Goal: Complete application form: Complete application form

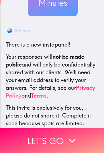
scroll to position [66, 0]
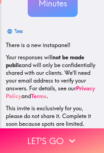
click at [24, 141] on button "Let's go" at bounding box center [52, 140] width 104 height 25
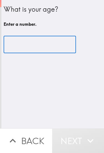
click at [21, 50] on input "number" at bounding box center [40, 44] width 72 height 17
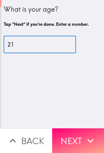
type input "21"
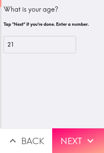
click at [71, 135] on button "Next" at bounding box center [78, 140] width 52 height 25
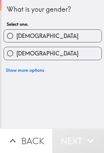
click at [16, 51] on input "[DEMOGRAPHIC_DATA]" at bounding box center [10, 53] width 12 height 12
radio input "true"
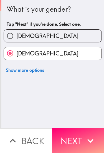
click at [69, 139] on button "Next" at bounding box center [78, 140] width 52 height 25
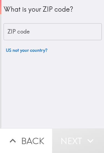
click at [22, 29] on div "ZIP code ZIP code" at bounding box center [53, 31] width 98 height 17
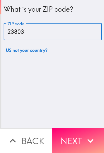
type input "23803"
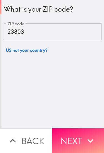
click at [70, 138] on button "Next" at bounding box center [78, 140] width 52 height 25
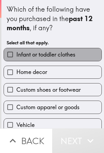
click at [22, 58] on label "Infant or toddler clothes" at bounding box center [52, 54] width 97 height 12
click at [16, 58] on input "Infant or toddler clothes" at bounding box center [10, 54] width 12 height 12
checkbox input "true"
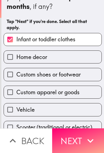
scroll to position [23, 0]
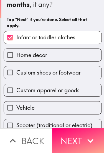
click at [23, 75] on span "Custom shoes or footwear" at bounding box center [48, 73] width 64 height 8
click at [16, 75] on input "Custom shoes or footwear" at bounding box center [10, 72] width 12 height 12
checkbox input "true"
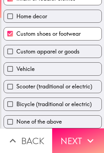
scroll to position [63, 0]
click at [15, 53] on input "Custom apparel or goods" at bounding box center [10, 51] width 12 height 12
checkbox input "true"
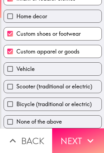
click at [67, 141] on button "Next" at bounding box center [78, 140] width 52 height 25
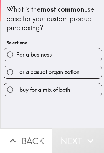
click at [16, 72] on input "For a casual organization" at bounding box center [10, 72] width 12 height 12
radio input "true"
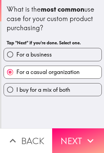
click at [68, 139] on button "Next" at bounding box center [78, 140] width 52 height 25
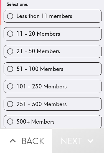
scroll to position [48, 0]
click at [25, 120] on span "500+ Members" at bounding box center [35, 122] width 38 height 8
click at [16, 120] on input "500+ Members" at bounding box center [10, 121] width 12 height 12
radio input "true"
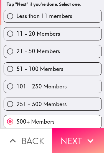
click at [99, 146] on button "Next" at bounding box center [78, 140] width 52 height 25
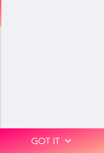
scroll to position [0, 0]
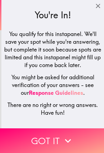
click at [71, 136] on icon "button" at bounding box center [68, 141] width 12 height 12
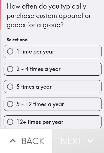
scroll to position [3, 0]
click at [85, 54] on label "1 time per year" at bounding box center [52, 51] width 97 height 12
click at [16, 54] on input "1 time per year" at bounding box center [10, 51] width 12 height 12
radio input "true"
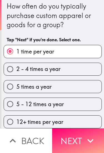
click at [84, 141] on button "Next" at bounding box center [78, 140] width 52 height 25
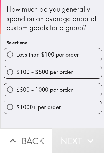
click at [88, 53] on label "Less than $100 per order" at bounding box center [52, 54] width 97 height 12
click at [16, 53] on input "Less than $100 per order" at bounding box center [10, 54] width 12 height 12
radio input "true"
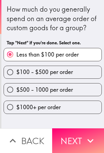
click at [79, 137] on button "Next" at bounding box center [78, 140] width 52 height 25
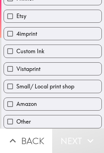
scroll to position [56, 0]
click at [74, 104] on label "Amazon" at bounding box center [52, 104] width 97 height 12
click at [16, 104] on input "Amazon" at bounding box center [10, 104] width 12 height 12
checkbox input "true"
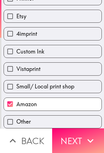
scroll to position [63, 0]
click at [80, 142] on button "Next" at bounding box center [78, 140] width 52 height 25
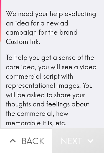
click at [81, 141] on button "Next" at bounding box center [78, 140] width 52 height 25
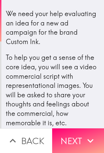
click at [64, 149] on button "Next" at bounding box center [78, 140] width 52 height 25
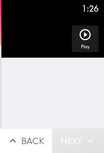
click at [81, 33] on icon "button" at bounding box center [84, 34] width 13 height 13
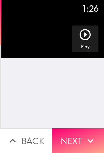
click at [81, 143] on button "Next" at bounding box center [78, 140] width 52 height 25
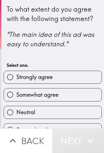
click at [76, 109] on label "Neutral" at bounding box center [52, 112] width 97 height 12
click at [16, 109] on input "Neutral" at bounding box center [10, 112] width 12 height 12
radio input "true"
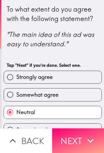
click at [82, 145] on button "Next" at bounding box center [78, 140] width 52 height 25
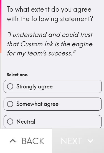
click at [73, 120] on label "Neutral" at bounding box center [52, 121] width 97 height 12
click at [16, 120] on input "Neutral" at bounding box center [10, 121] width 12 height 12
radio input "true"
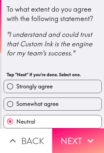
click at [81, 143] on button "Next" at bounding box center [78, 140] width 52 height 25
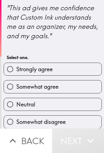
scroll to position [27, 0]
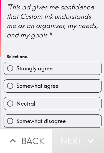
click at [74, 103] on label "Neutral" at bounding box center [52, 103] width 97 height 12
click at [16, 103] on input "Neutral" at bounding box center [10, 103] width 12 height 12
radio input "true"
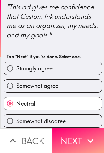
click at [81, 139] on button "Next" at bounding box center [78, 140] width 52 height 25
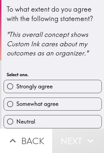
click at [74, 119] on label "Neutral" at bounding box center [52, 121] width 97 height 12
click at [16, 119] on input "Neutral" at bounding box center [10, 121] width 12 height 12
radio input "true"
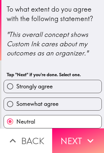
click at [82, 142] on button "Next" at bounding box center [78, 140] width 52 height 25
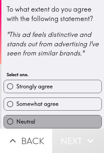
click at [76, 118] on label "Neutral" at bounding box center [52, 121] width 97 height 12
click at [16, 118] on input "Neutral" at bounding box center [10, 121] width 12 height 12
radio input "true"
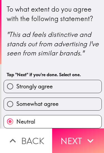
click at [83, 143] on button "Next" at bounding box center [78, 140] width 52 height 25
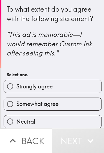
click at [75, 118] on label "Neutral" at bounding box center [52, 121] width 97 height 12
click at [16, 118] on input "Neutral" at bounding box center [10, 121] width 12 height 12
radio input "true"
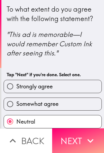
click at [83, 145] on button "Next" at bounding box center [78, 140] width 52 height 25
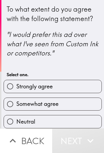
click at [74, 120] on label "Neutral" at bounding box center [52, 121] width 97 height 12
click at [16, 120] on input "Neutral" at bounding box center [10, 121] width 12 height 12
radio input "true"
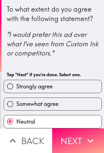
click at [79, 139] on button "Next" at bounding box center [78, 140] width 52 height 25
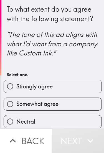
click at [73, 120] on label "Neutral" at bounding box center [52, 121] width 97 height 12
click at [16, 120] on input "Neutral" at bounding box center [10, 121] width 12 height 12
radio input "true"
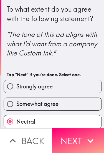
click at [81, 141] on button "Next" at bounding box center [78, 140] width 52 height 25
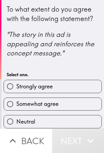
click at [74, 122] on label "Neutral" at bounding box center [52, 121] width 97 height 12
click at [16, 122] on input "Neutral" at bounding box center [10, 121] width 12 height 12
radio input "true"
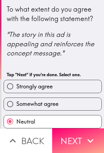
click at [80, 138] on button "Next" at bounding box center [78, 140] width 52 height 25
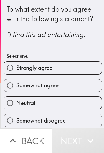
click at [76, 120] on label "Somewhat disagree" at bounding box center [52, 120] width 97 height 12
click at [16, 120] on input "Somewhat disagree" at bounding box center [10, 120] width 12 height 12
radio input "true"
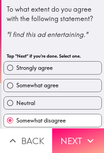
click at [79, 104] on label "Neutral" at bounding box center [52, 103] width 97 height 12
click at [16, 104] on input "Neutral" at bounding box center [10, 103] width 12 height 12
radio input "true"
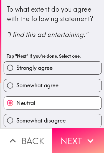
click at [83, 144] on button "Next" at bounding box center [78, 140] width 52 height 25
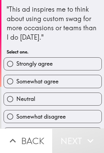
click at [80, 102] on label "Neutral" at bounding box center [52, 99] width 97 height 12
click at [16, 102] on input "Neutral" at bounding box center [10, 99] width 12 height 12
radio input "true"
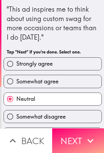
click at [81, 140] on button "Next" at bounding box center [78, 140] width 52 height 25
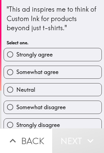
click at [81, 92] on label "Neutral" at bounding box center [52, 89] width 97 height 12
click at [16, 92] on input "Neutral" at bounding box center [10, 89] width 12 height 12
radio input "true"
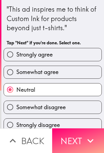
click at [80, 138] on button "Next" at bounding box center [78, 140] width 52 height 25
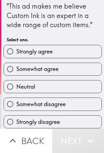
scroll to position [3, 0]
click at [33, 90] on span "Neutral" at bounding box center [25, 87] width 19 height 8
click at [16, 90] on input "Neutral" at bounding box center [10, 86] width 12 height 12
radio input "true"
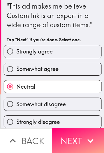
click at [72, 145] on button "Next" at bounding box center [78, 140] width 52 height 25
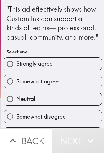
click at [28, 98] on span "Neutral" at bounding box center [25, 99] width 19 height 8
click at [16, 98] on input "Neutral" at bounding box center [10, 99] width 12 height 12
radio input "true"
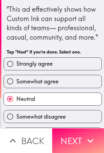
click at [68, 141] on button "Next" at bounding box center [78, 140] width 52 height 25
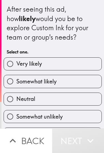
click at [28, 99] on span "Neutral" at bounding box center [25, 99] width 19 height 8
click at [16, 99] on input "Neutral" at bounding box center [10, 99] width 12 height 12
radio input "true"
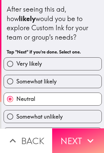
click at [65, 138] on button "Next" at bounding box center [78, 140] width 52 height 25
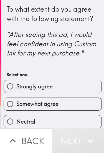
click at [29, 119] on span "Neutral" at bounding box center [25, 122] width 19 height 8
click at [16, 119] on input "Neutral" at bounding box center [10, 121] width 12 height 12
radio input "true"
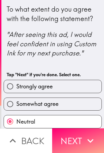
click at [70, 140] on button "Next" at bounding box center [78, 140] width 52 height 25
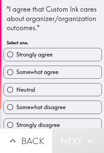
click at [27, 91] on span "Neutral" at bounding box center [25, 90] width 19 height 8
click at [16, 91] on input "Neutral" at bounding box center [10, 89] width 12 height 12
radio input "true"
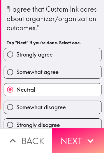
click at [69, 143] on button "Next" at bounding box center [78, 140] width 52 height 25
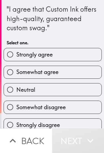
click at [25, 90] on span "Neutral" at bounding box center [25, 90] width 19 height 8
click at [16, 90] on input "Neutral" at bounding box center [10, 89] width 12 height 12
radio input "true"
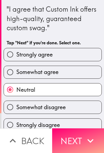
click at [63, 141] on button "Next" at bounding box center [78, 140] width 52 height 25
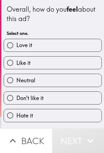
click at [24, 81] on span "Neutral" at bounding box center [25, 80] width 19 height 8
click at [16, 81] on input "Neutral" at bounding box center [10, 80] width 12 height 12
radio input "true"
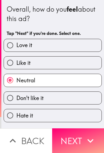
click at [67, 139] on button "Next" at bounding box center [78, 140] width 52 height 25
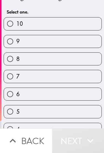
scroll to position [58, 0]
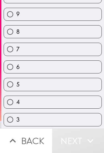
click at [16, 91] on input "5" at bounding box center [10, 84] width 12 height 12
radio input "true"
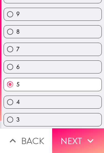
click at [65, 141] on button "Next" at bounding box center [78, 140] width 52 height 25
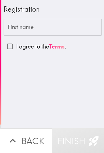
click at [73, 25] on input "First name" at bounding box center [53, 27] width 98 height 17
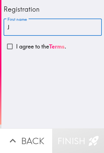
type input "[PERSON_NAME]"
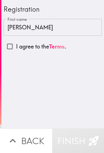
click at [12, 48] on input "I agree to the Terms ." at bounding box center [10, 46] width 12 height 12
checkbox input "true"
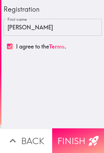
click at [87, 140] on icon "button" at bounding box center [93, 141] width 12 height 12
